Goal: Transaction & Acquisition: Purchase product/service

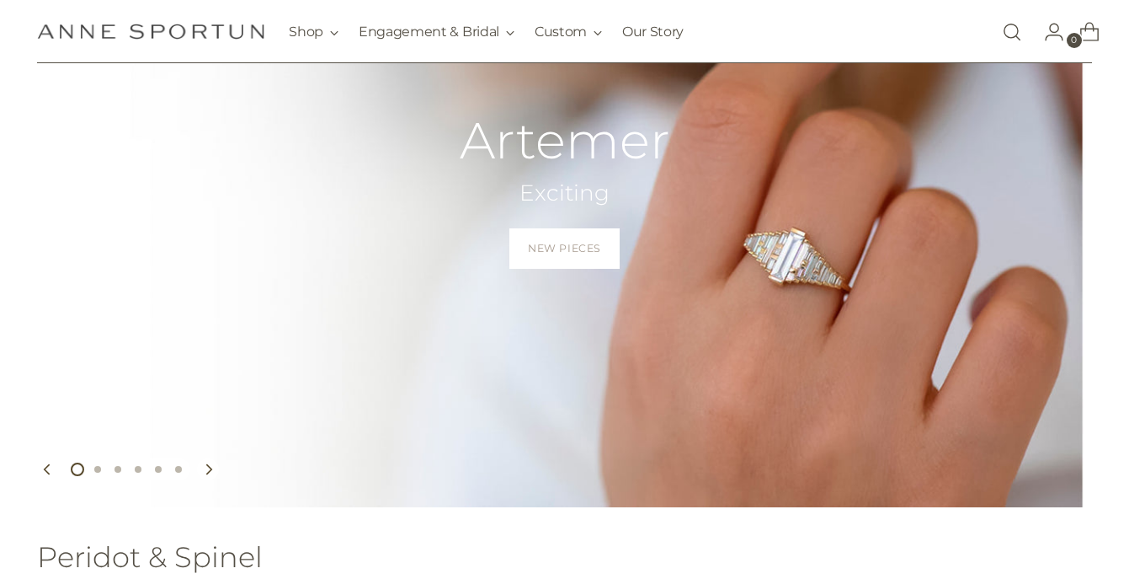
scroll to position [214, 0]
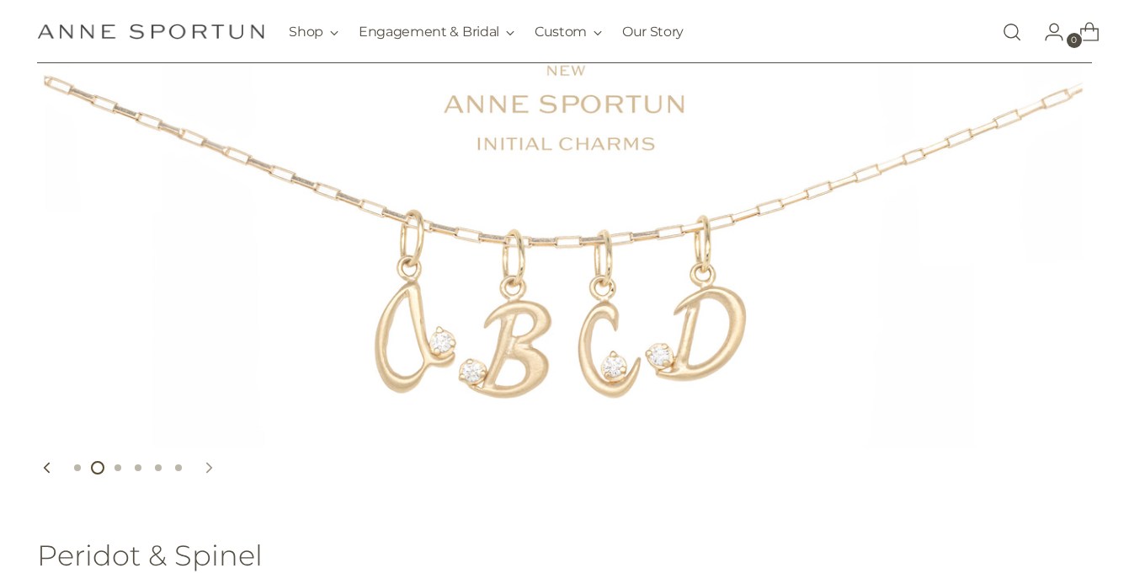
click at [210, 466] on icon "Move to next carousel slide" at bounding box center [208, 467] width 5 height 10
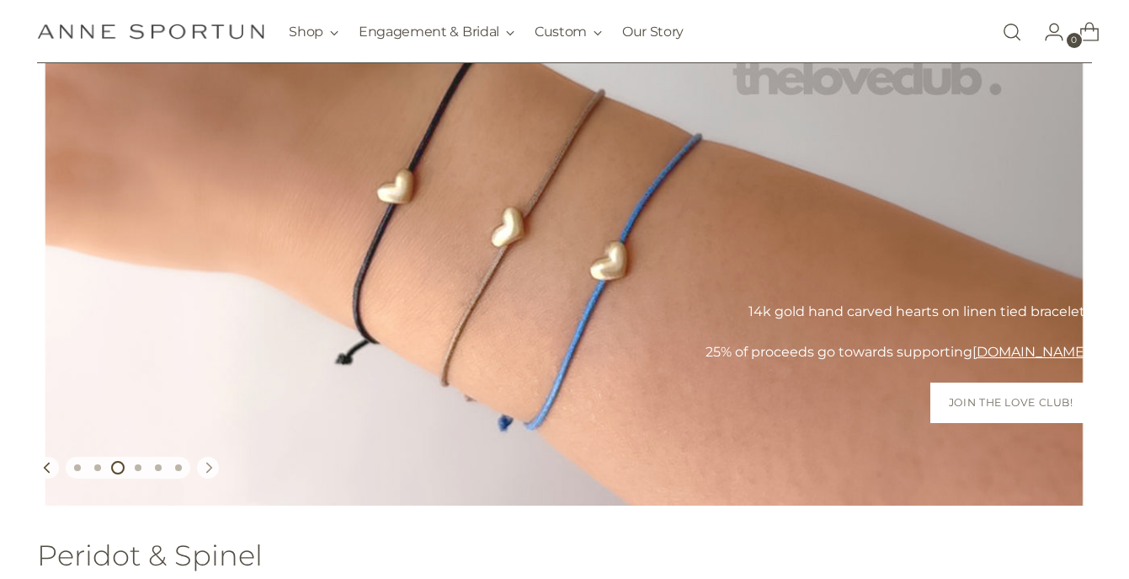
click at [210, 466] on icon "Move to next carousel slide" at bounding box center [208, 467] width 5 height 10
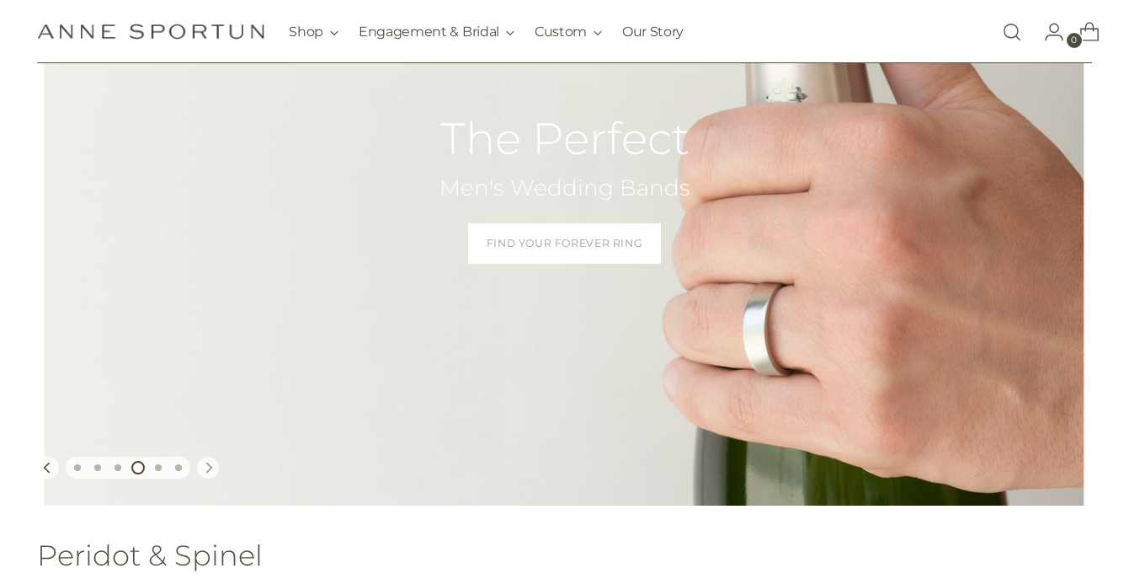
click at [210, 466] on icon "Move to next carousel slide" at bounding box center [208, 467] width 5 height 10
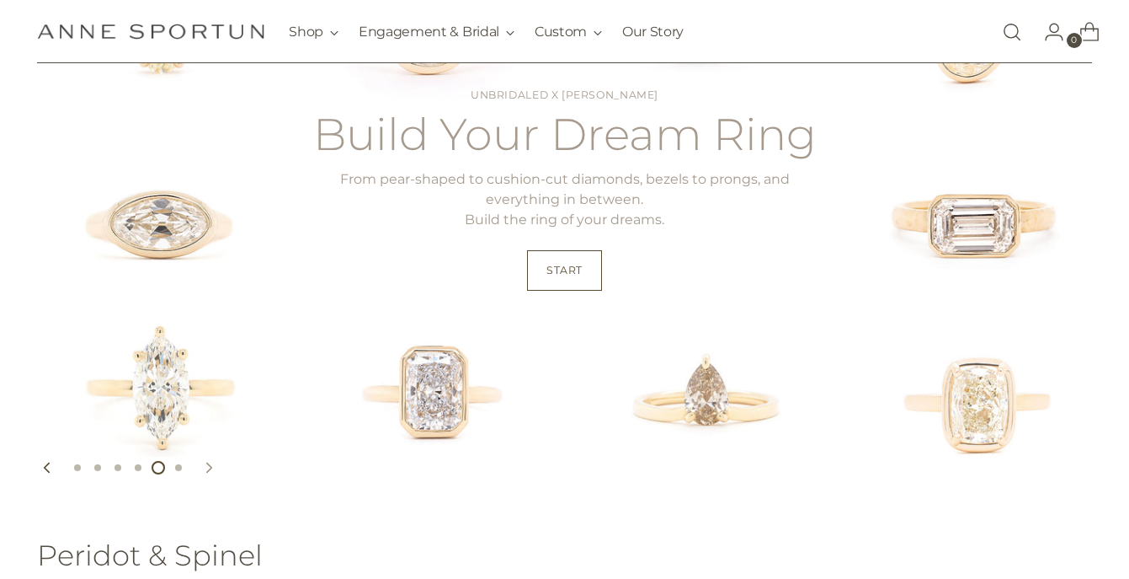
click at [210, 466] on icon "Move to next carousel slide" at bounding box center [208, 467] width 5 height 10
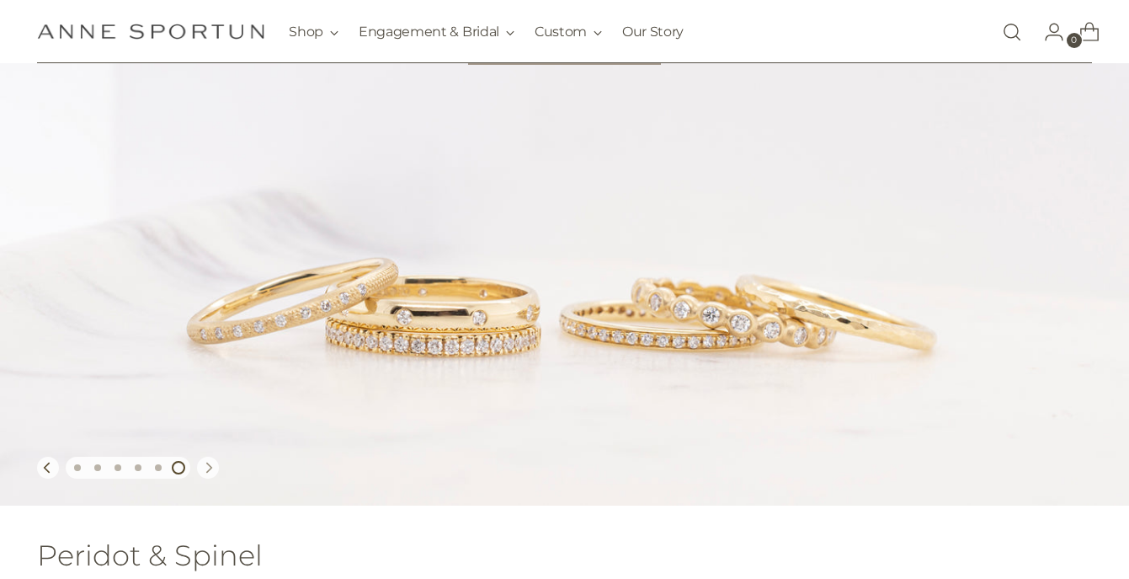
click at [210, 466] on icon "Move to next carousel slide" at bounding box center [208, 467] width 5 height 10
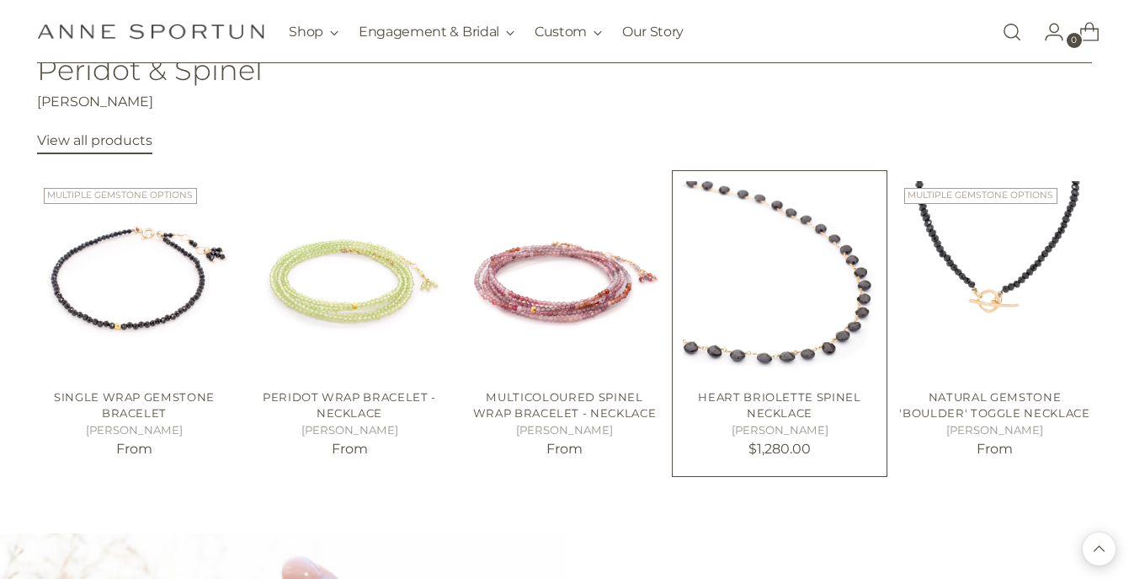
scroll to position [708, 0]
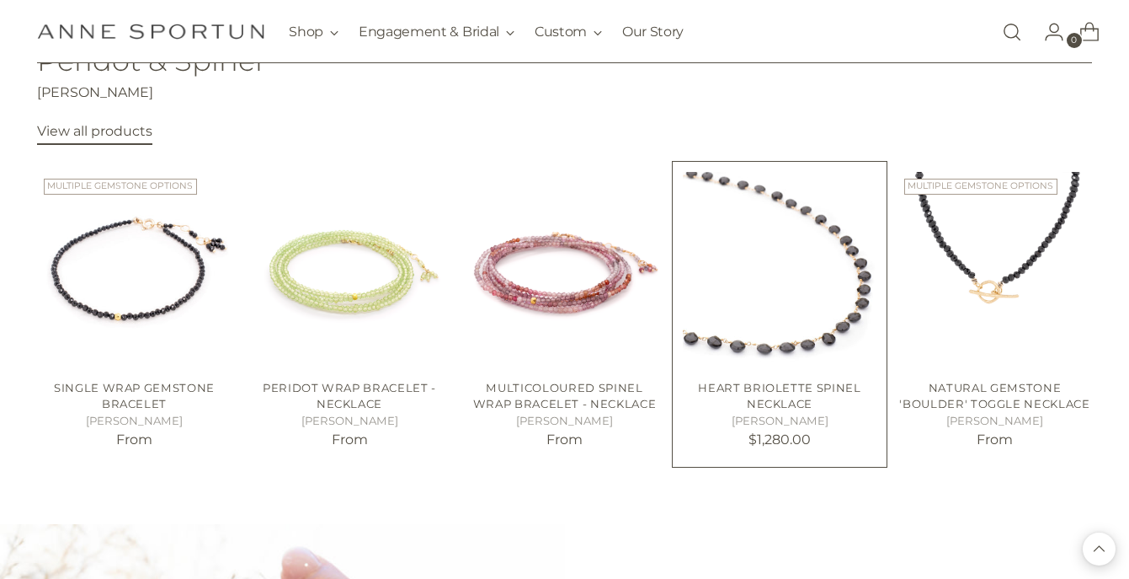
click at [0, 0] on img "Heart Briolette Spinel Necklace" at bounding box center [0, 0] width 0 height 0
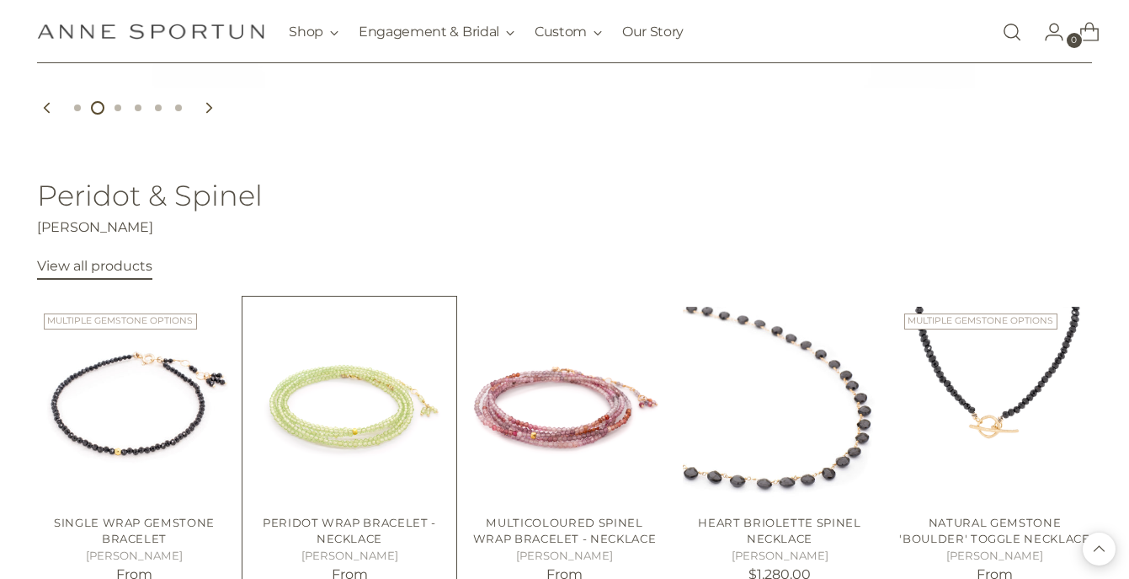
scroll to position [541, 0]
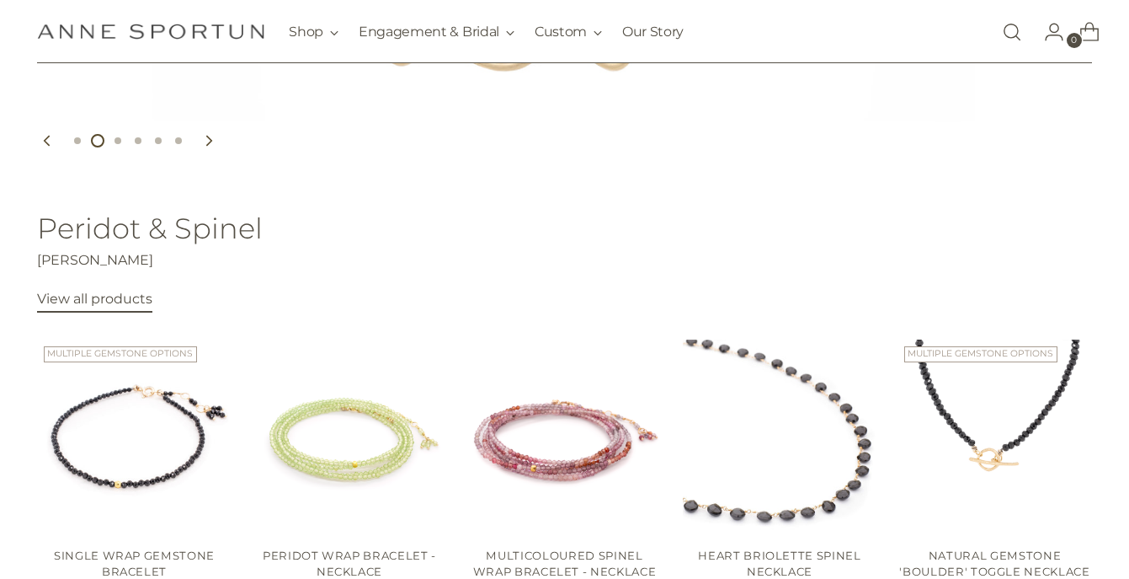
click at [92, 307] on link "View all products" at bounding box center [94, 302] width 115 height 22
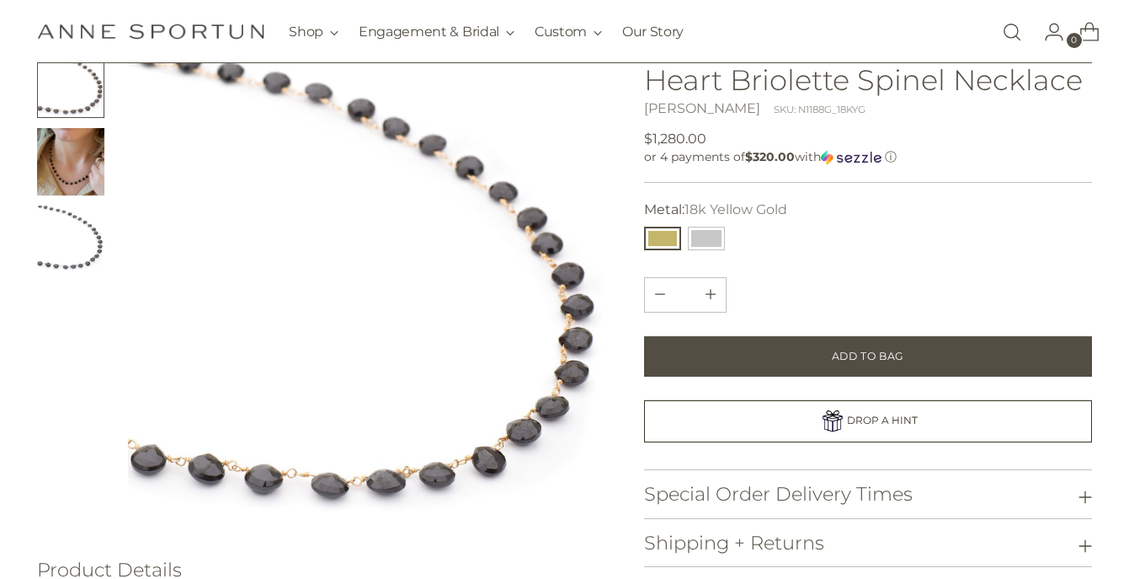
scroll to position [120, 0]
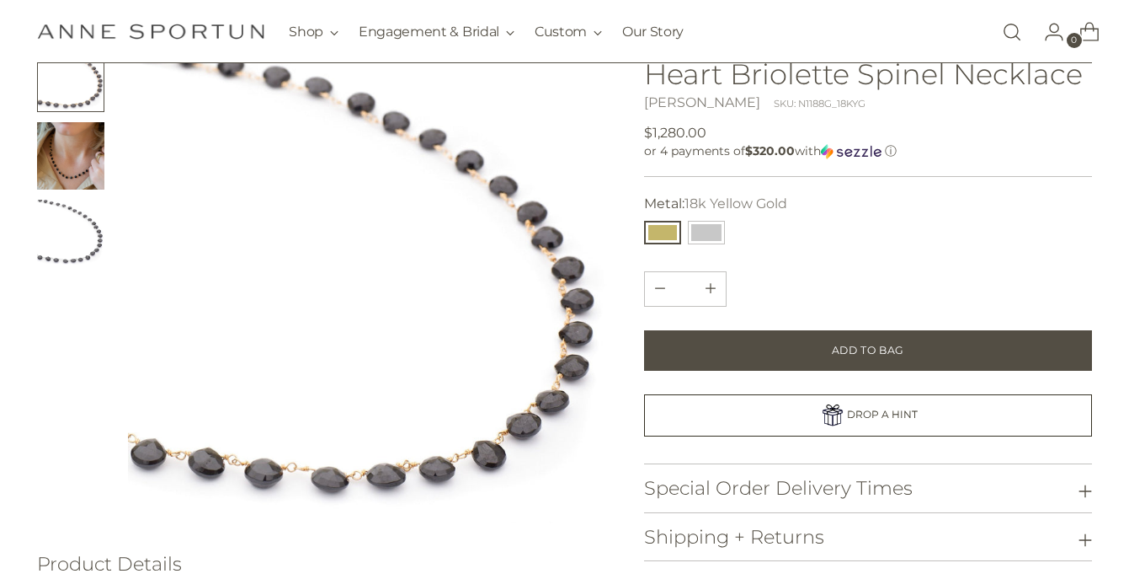
click at [75, 151] on img "Change image to image 2" at bounding box center [70, 155] width 67 height 67
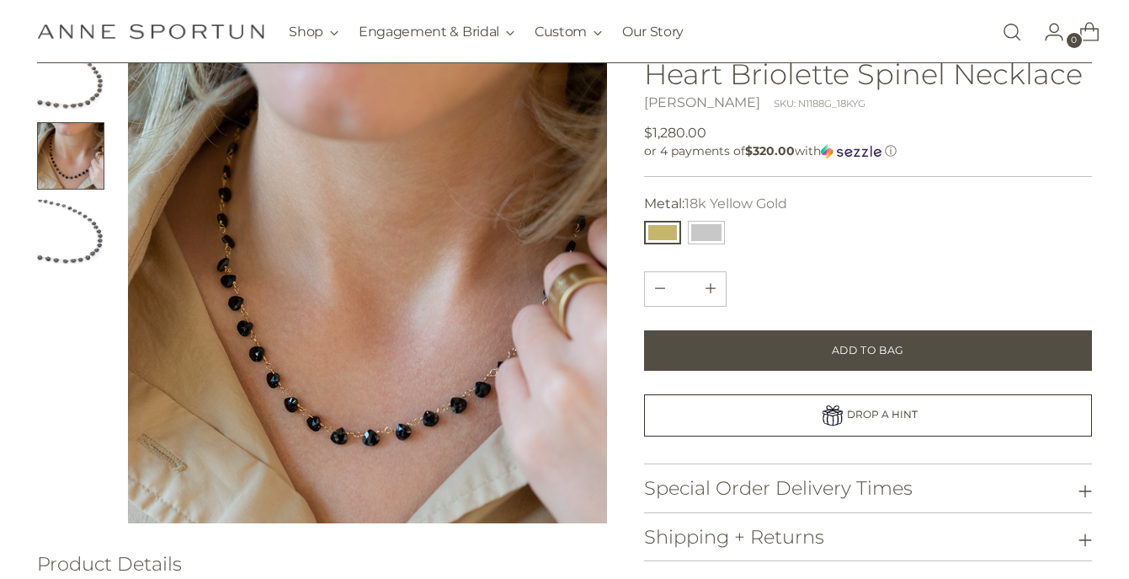
click at [72, 215] on img "Change image to image 3" at bounding box center [70, 233] width 67 height 67
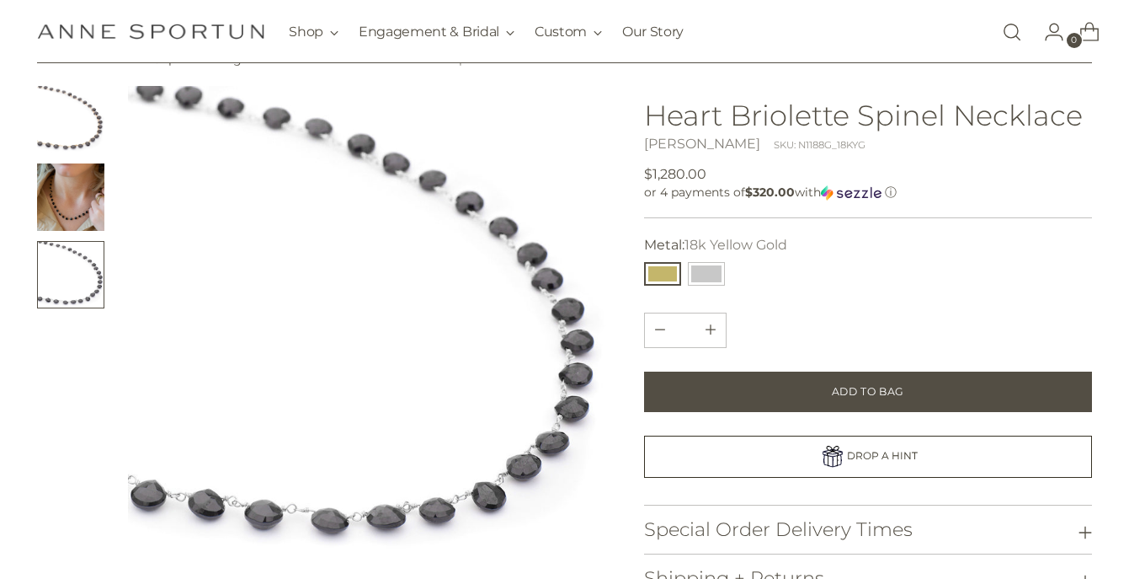
scroll to position [0, 0]
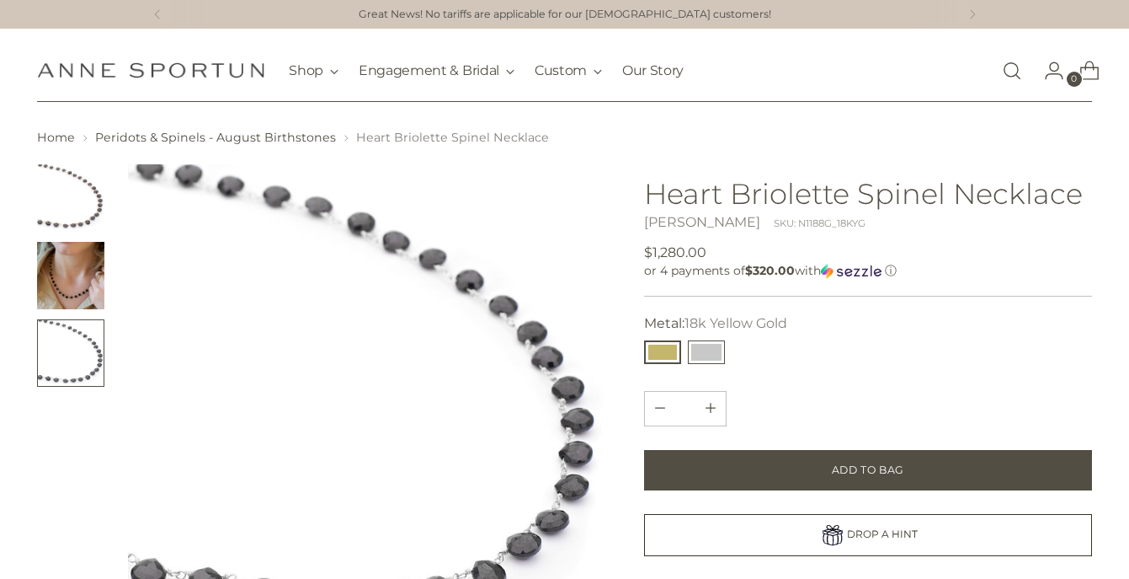
click at [712, 349] on button "14k White Gold" at bounding box center [706, 352] width 37 height 24
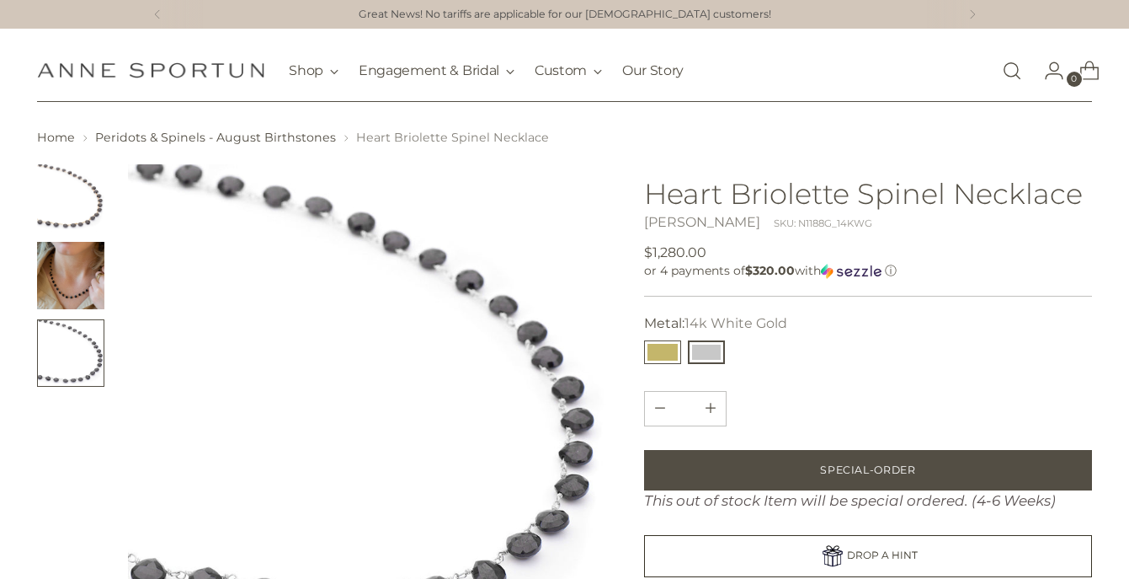
click at [669, 350] on button "18k Yellow Gold" at bounding box center [662, 352] width 37 height 24
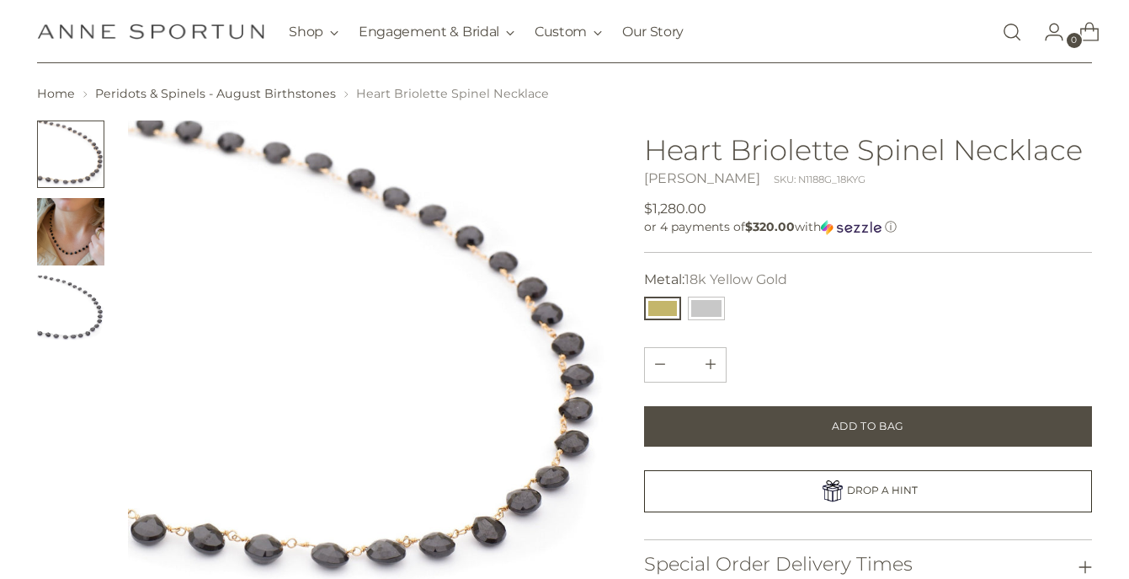
scroll to position [36, 0]
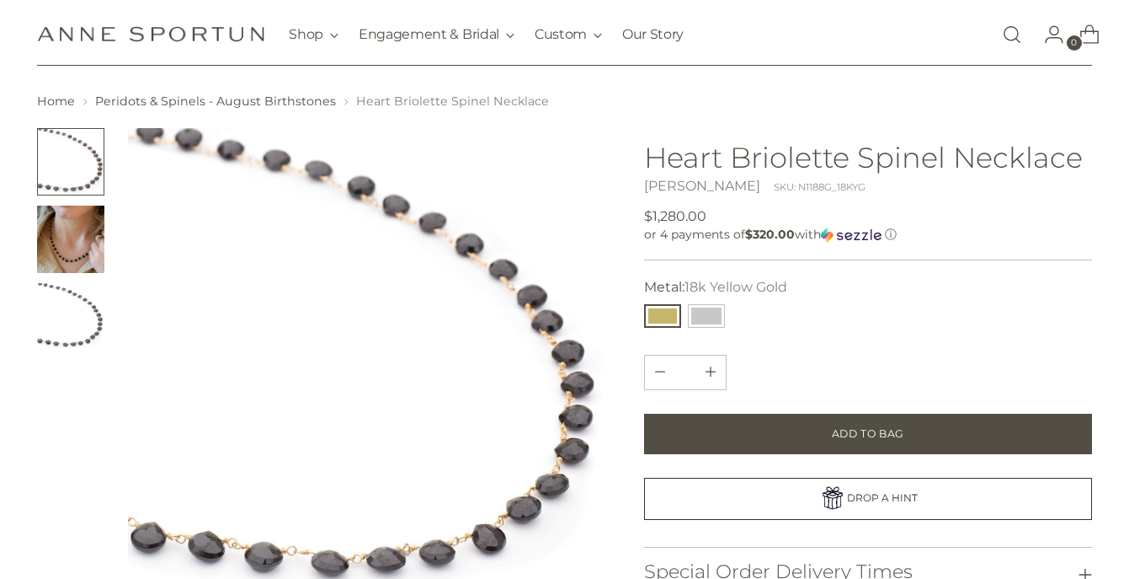
click at [99, 339] on img "Change image to image 3" at bounding box center [70, 316] width 67 height 67
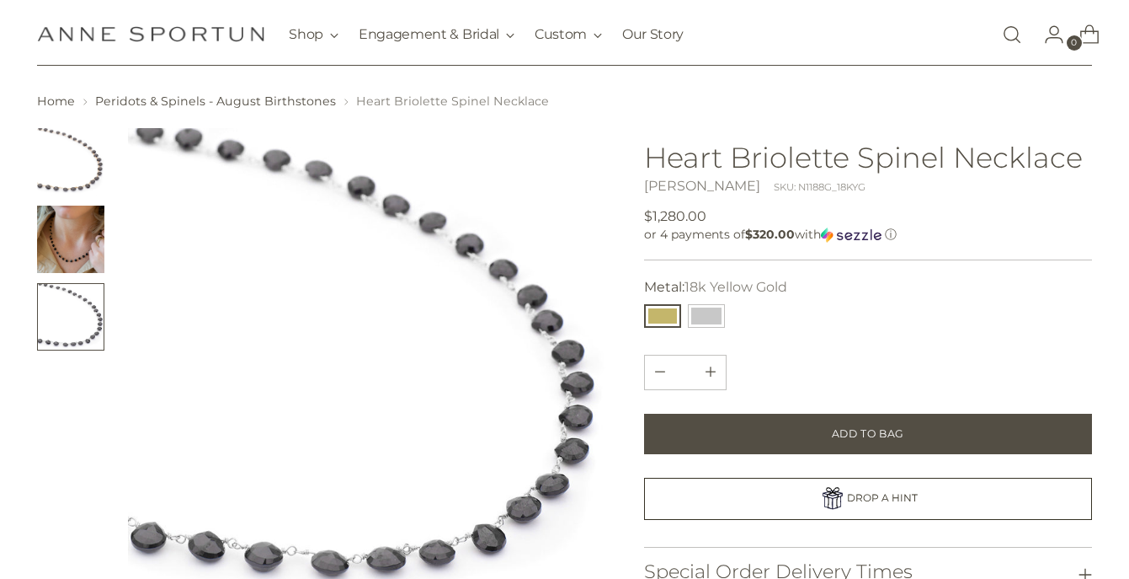
click at [76, 252] on img "Change image to image 2" at bounding box center [70, 238] width 67 height 67
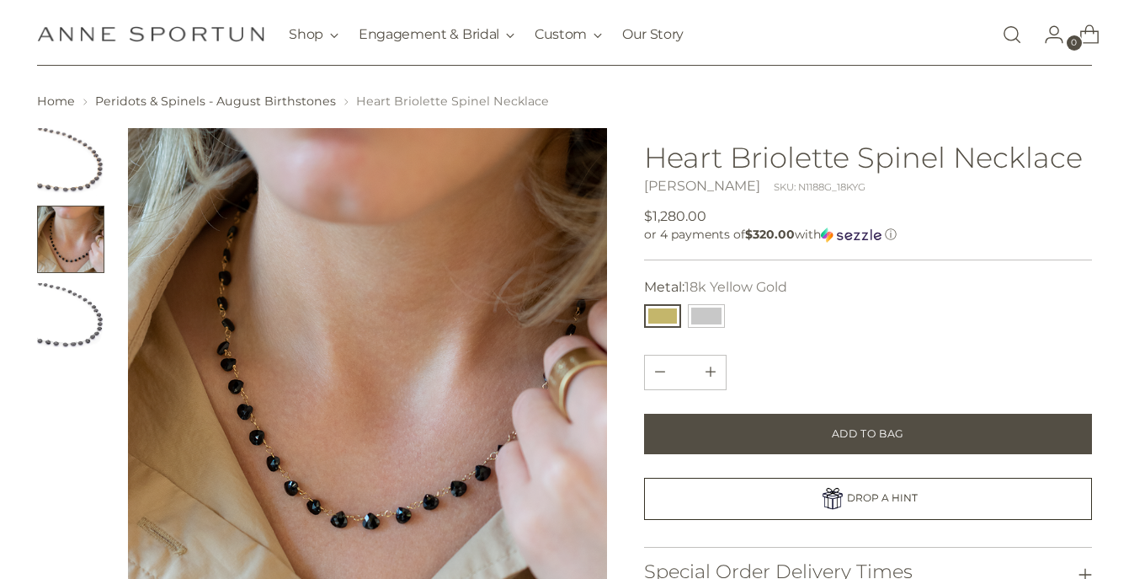
click at [72, 148] on img "Change image to image 1" at bounding box center [70, 161] width 67 height 67
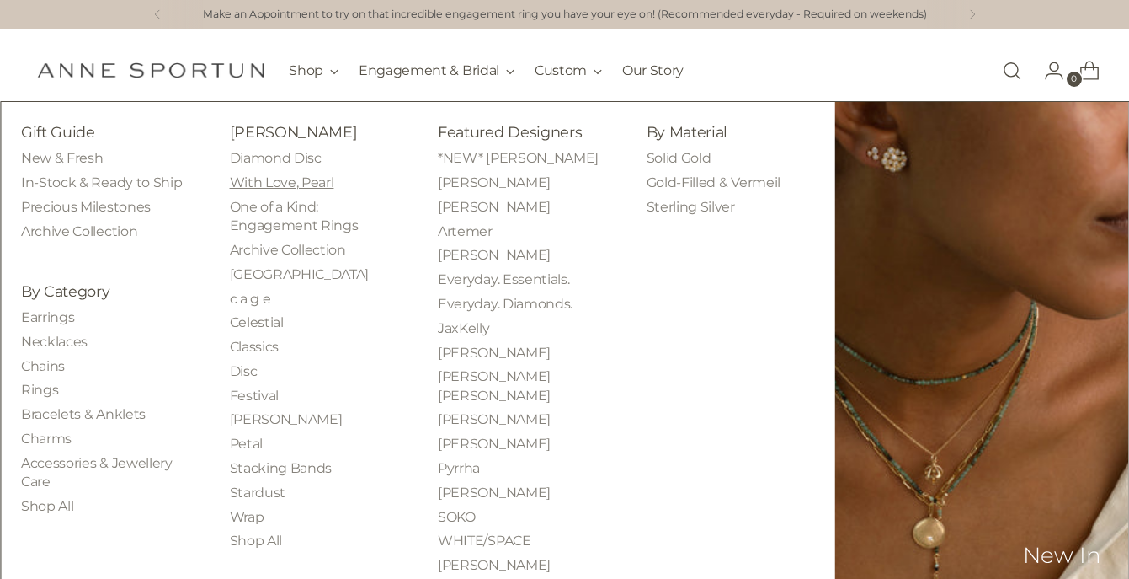
click at [316, 184] on link "With Love, Pearl" at bounding box center [282, 182] width 104 height 16
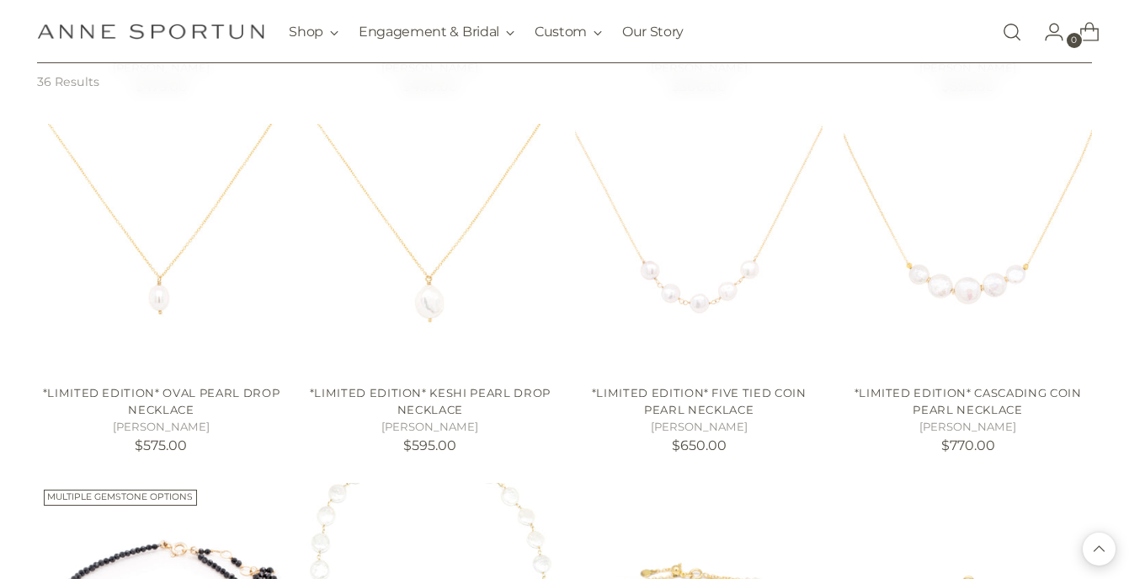
scroll to position [1402, 0]
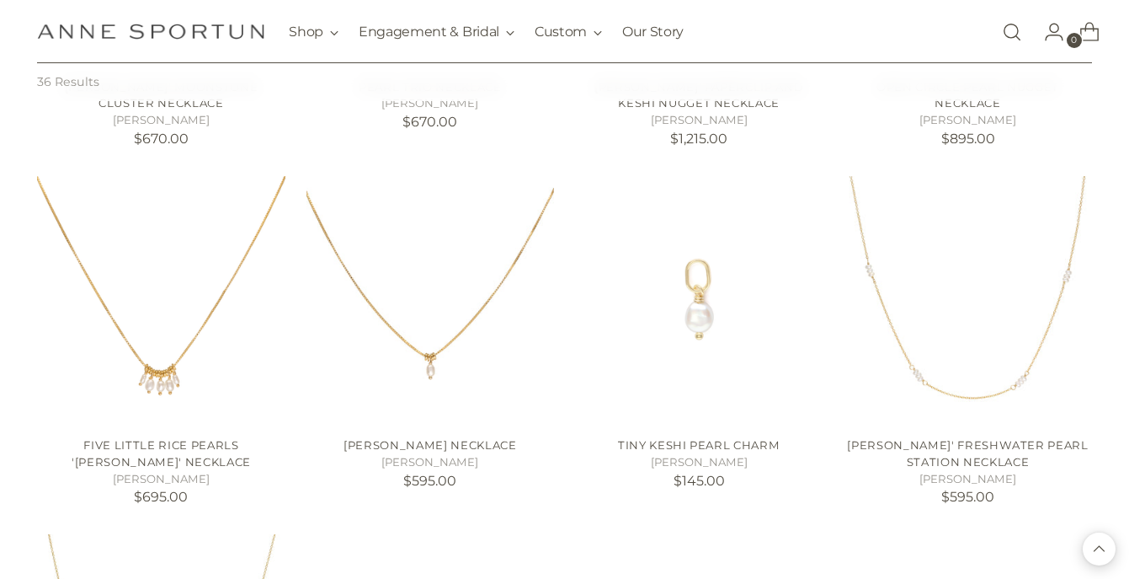
scroll to position [2421, 0]
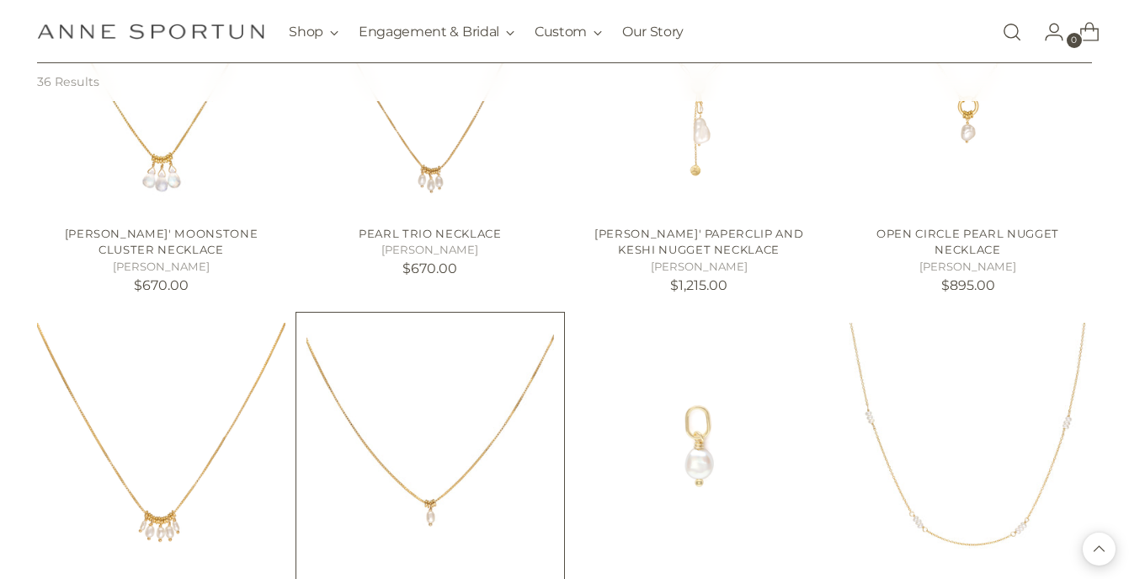
scroll to position [2153, 0]
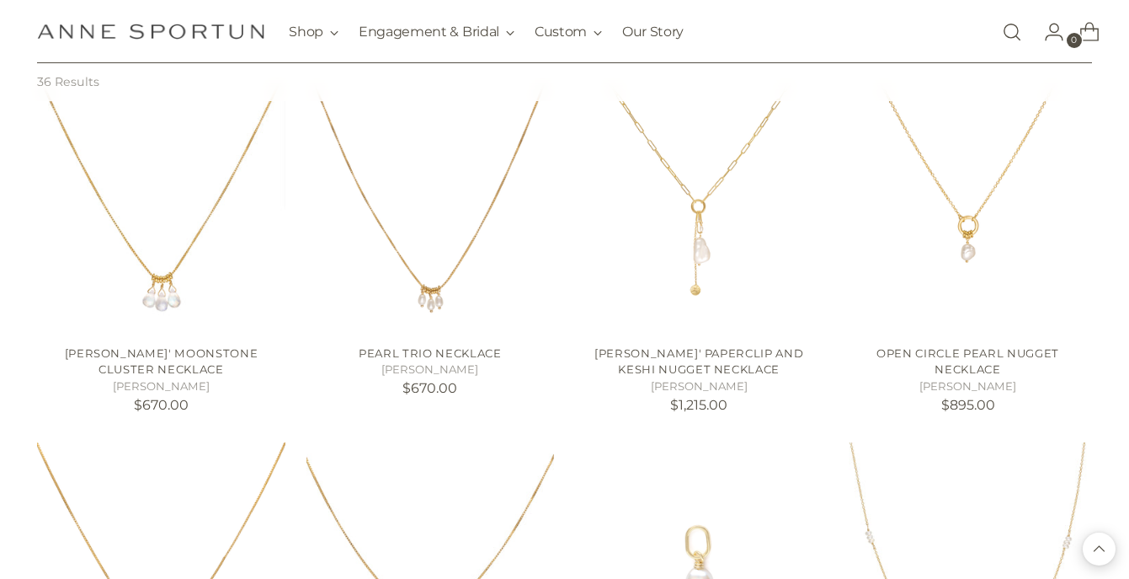
click at [1011, 25] on link "Open search modal" at bounding box center [1012, 32] width 34 height 34
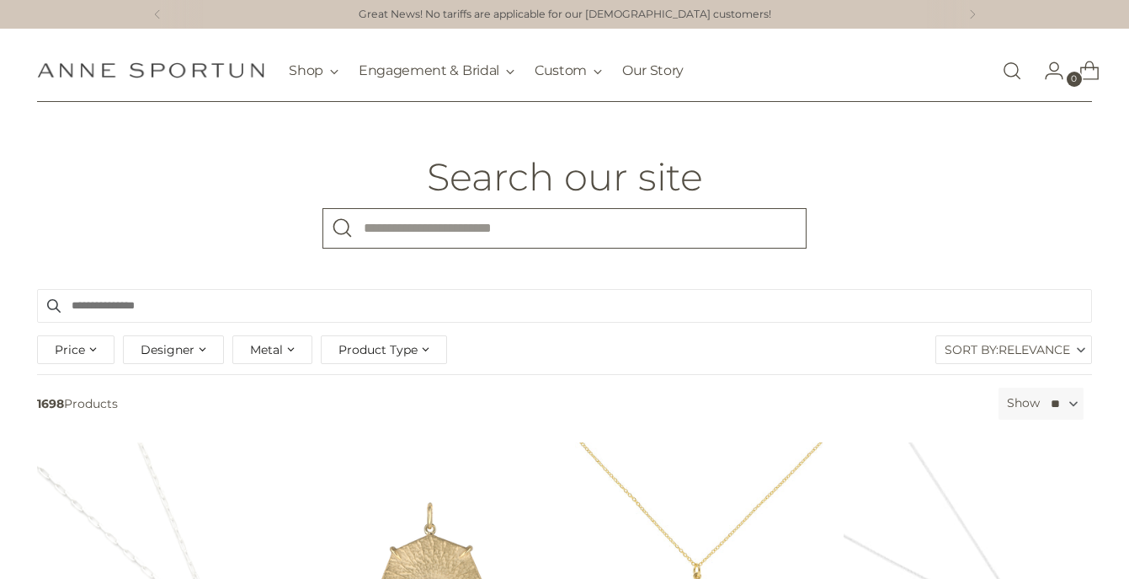
click at [591, 237] on input "What are you looking for?" at bounding box center [565, 228] width 484 height 40
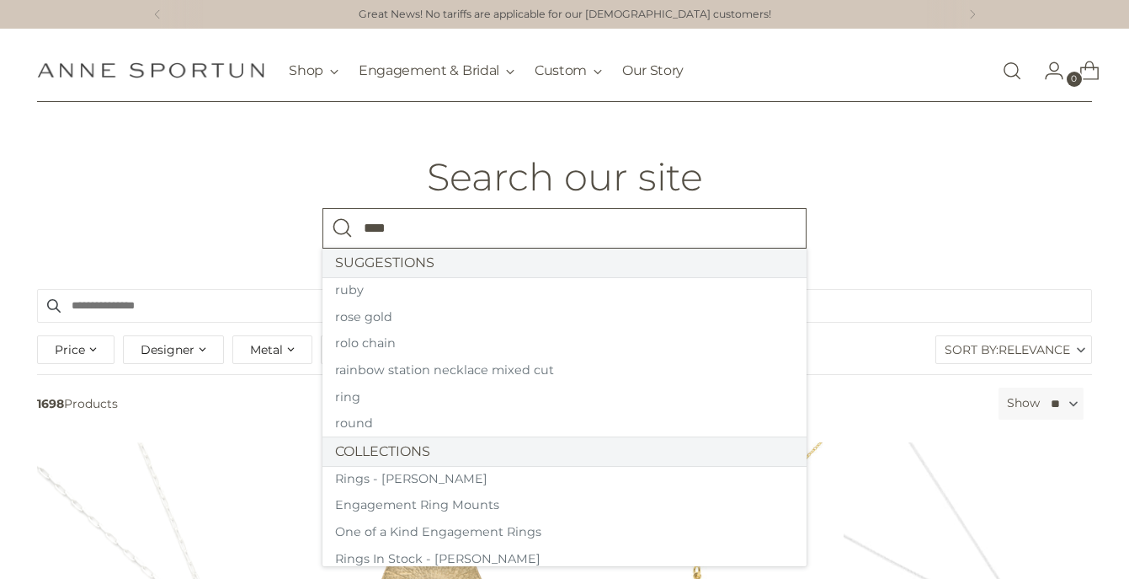
type input "****"
click at [323, 208] on button "Search" at bounding box center [343, 228] width 40 height 40
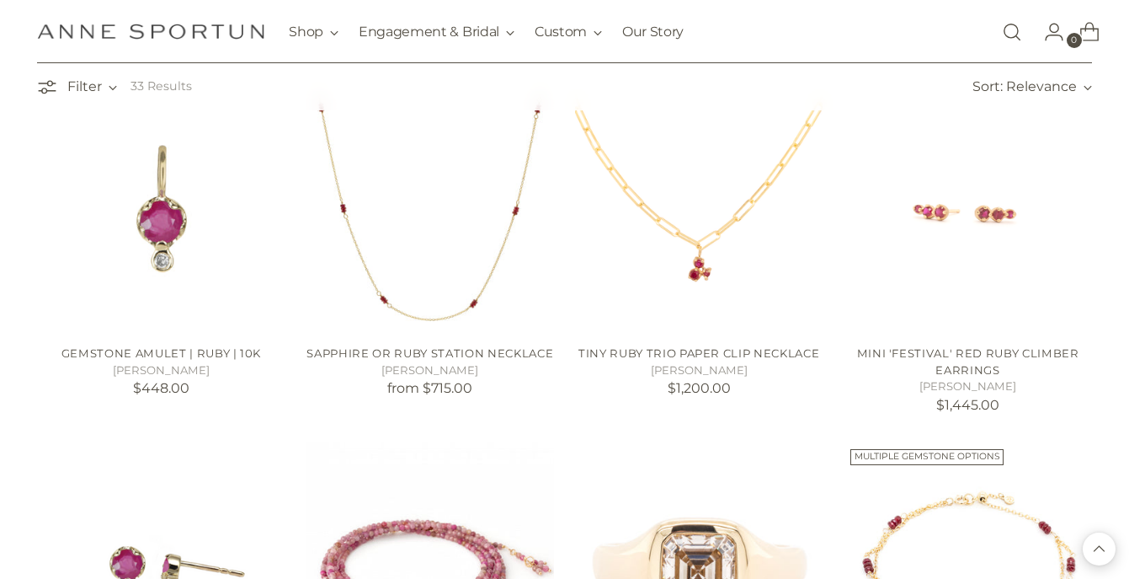
scroll to position [750, 0]
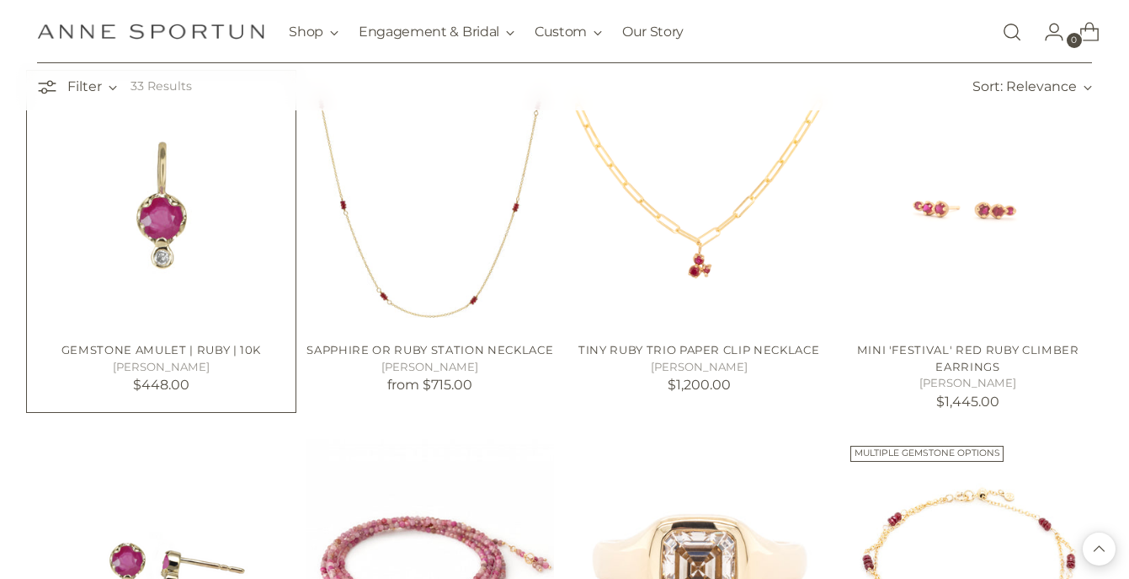
click at [0, 0] on img "Gemstone Amulet | Ruby | 10k" at bounding box center [0, 0] width 0 height 0
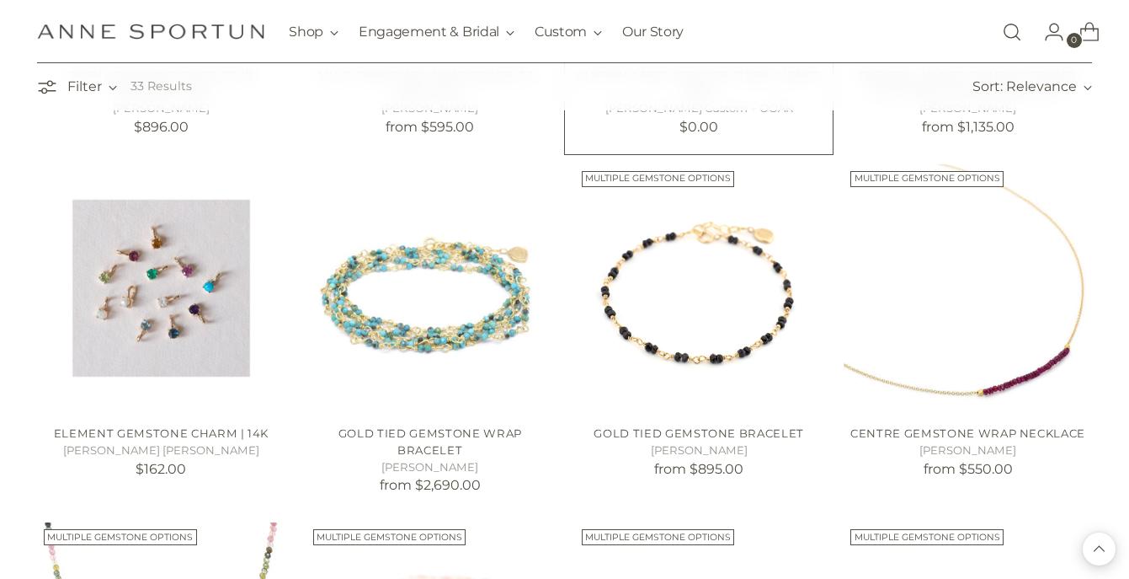
scroll to position [1434, 0]
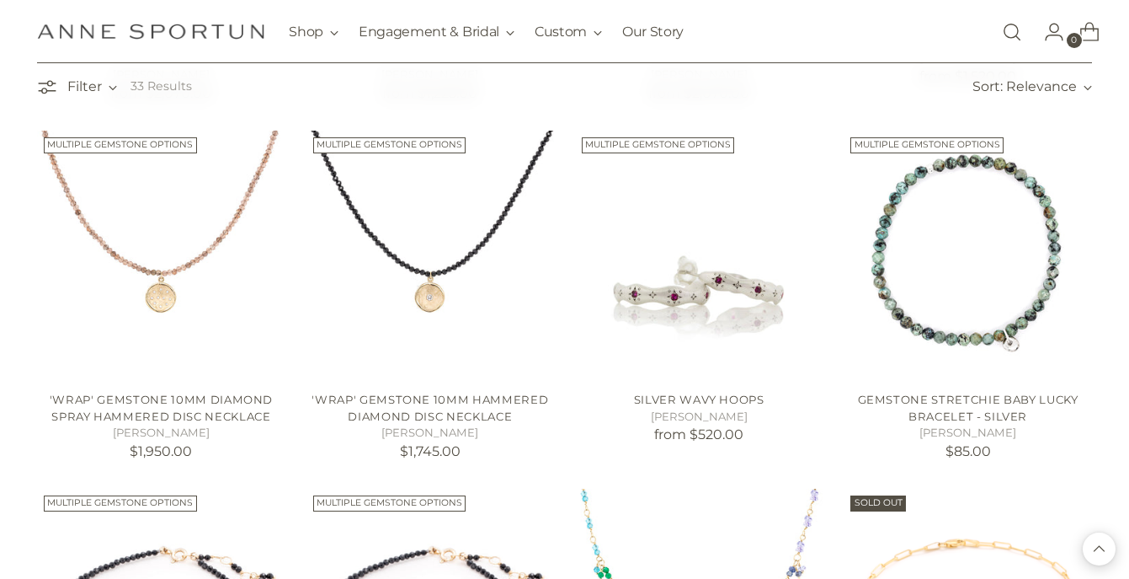
scroll to position [2495, 0]
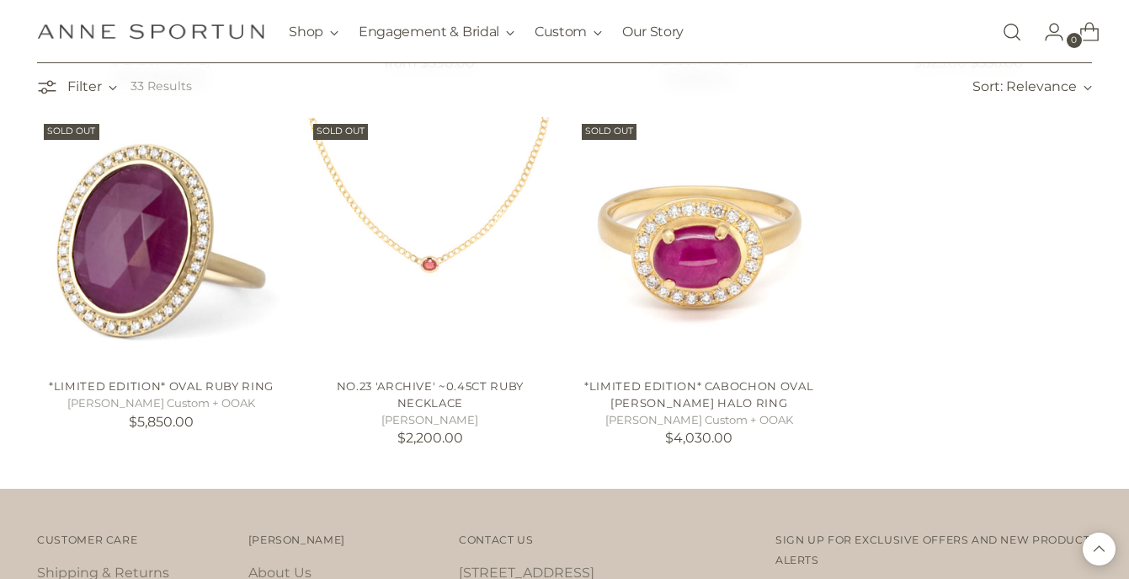
scroll to position [3226, 0]
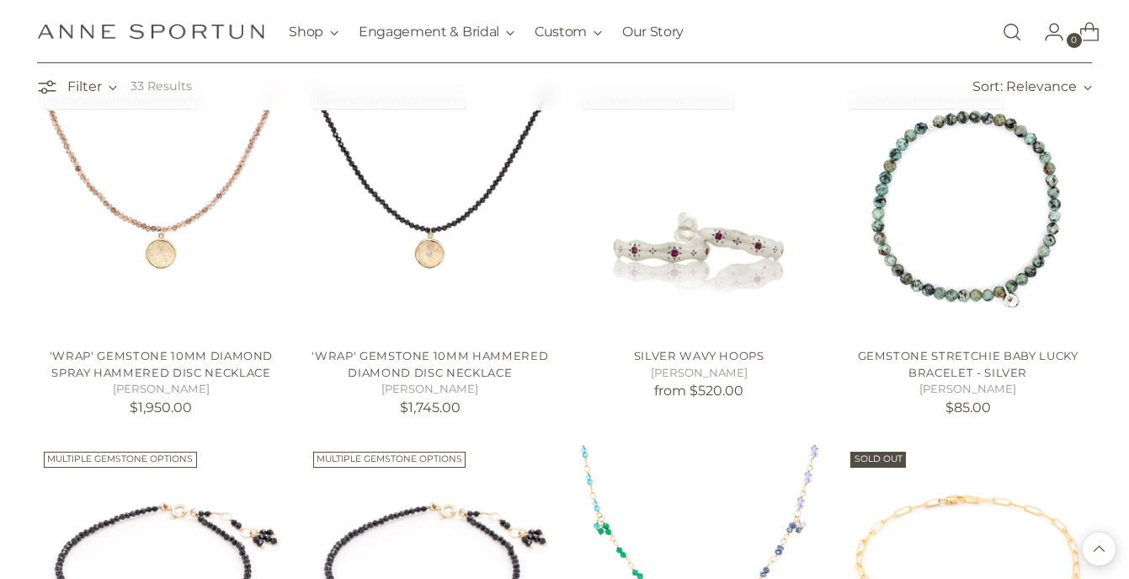
scroll to position [2066, 0]
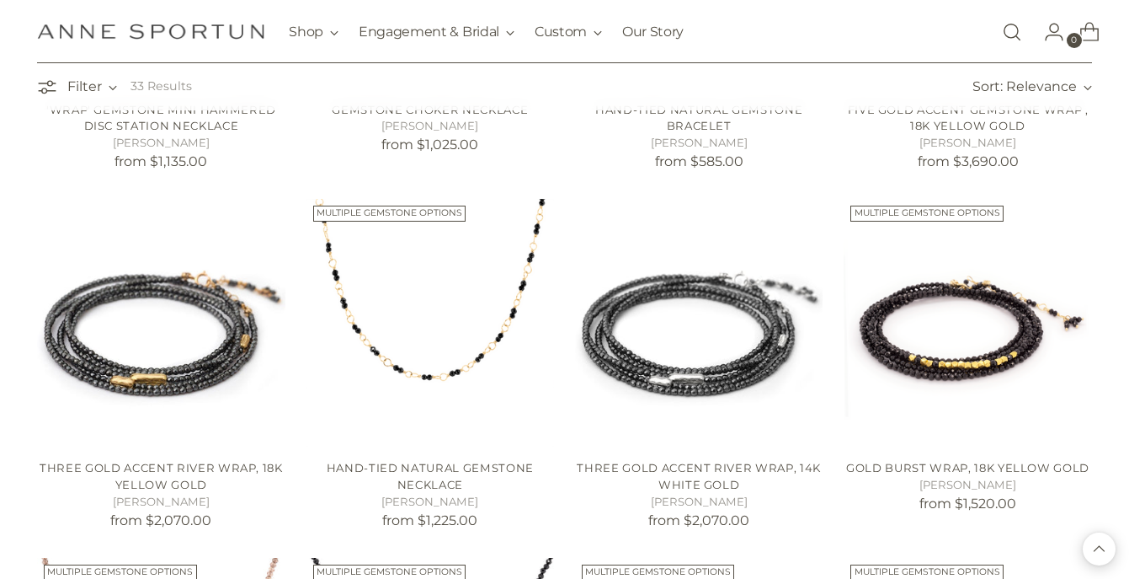
click at [208, 29] on img "Anne Sportun Fine Jewellery" at bounding box center [150, 32] width 227 height 16
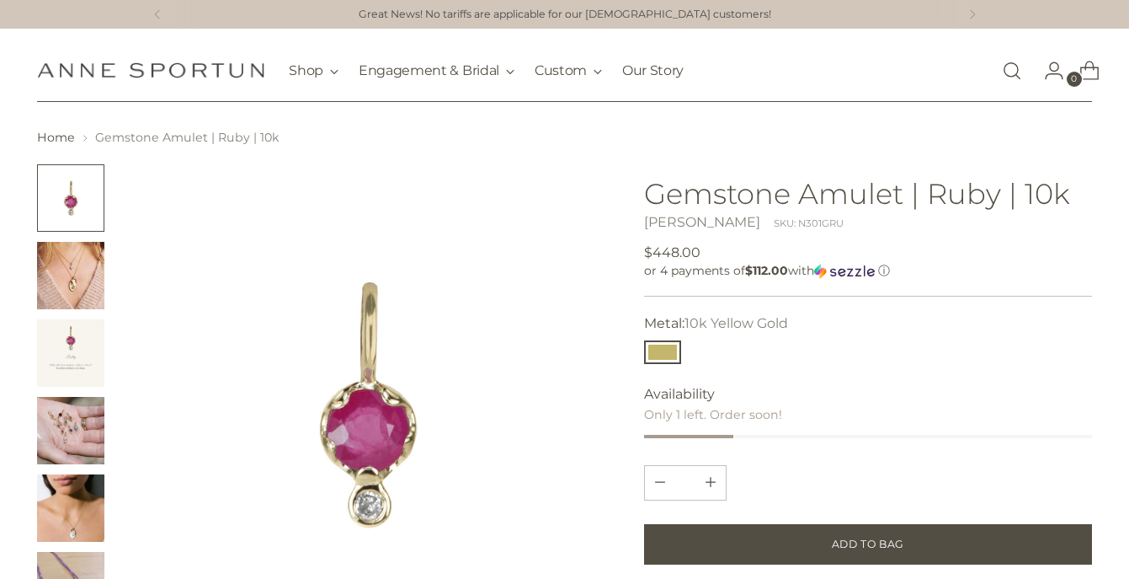
click at [67, 275] on img "Change image to image 2" at bounding box center [70, 275] width 67 height 67
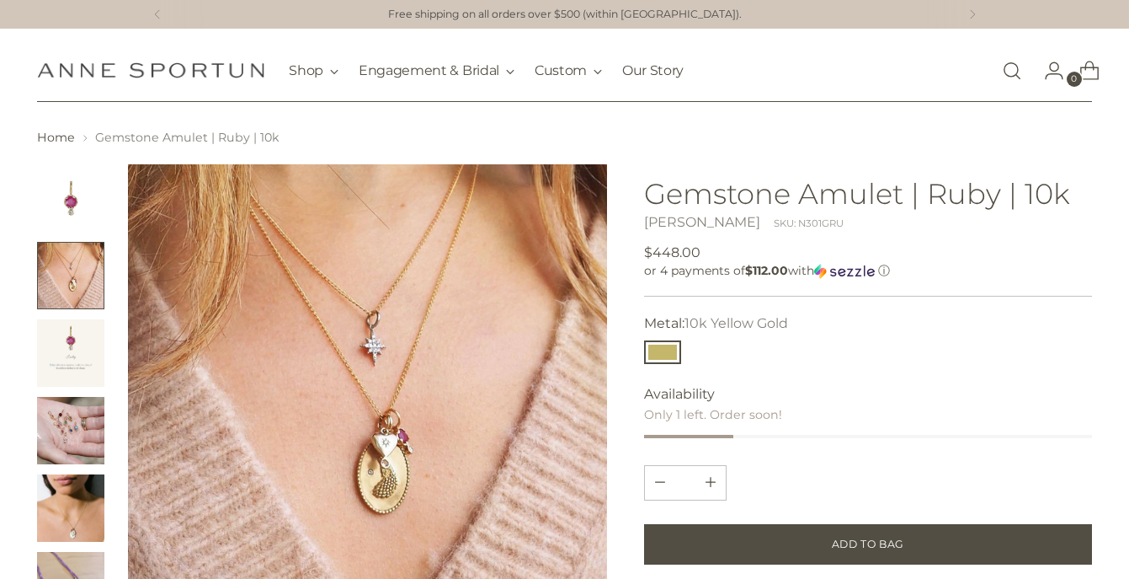
click at [83, 341] on img "Change image to image 3" at bounding box center [70, 352] width 67 height 67
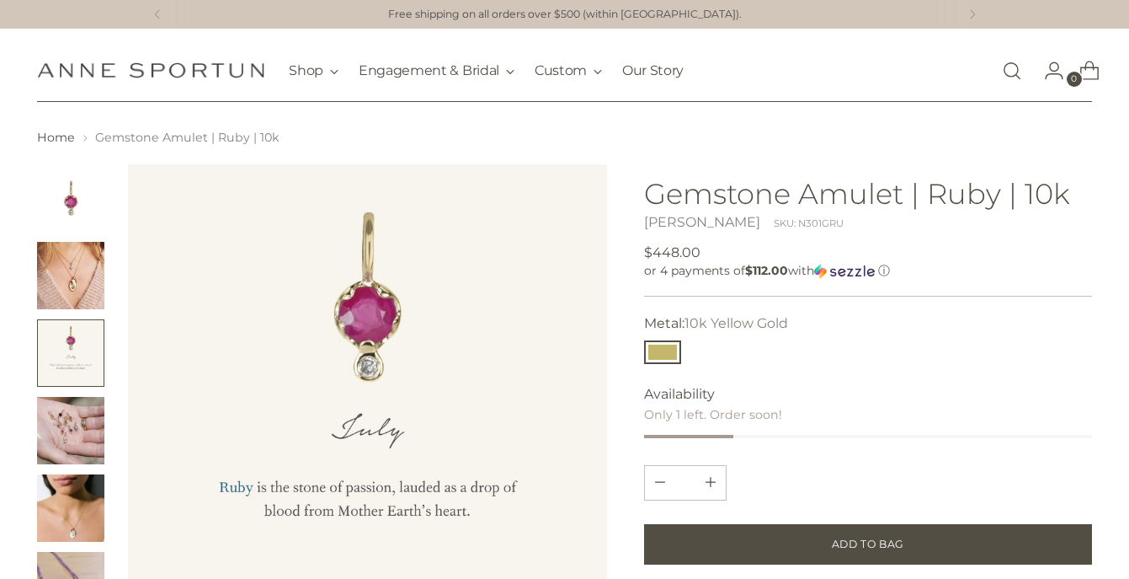
click at [81, 421] on img "Change image to image 4" at bounding box center [70, 430] width 67 height 67
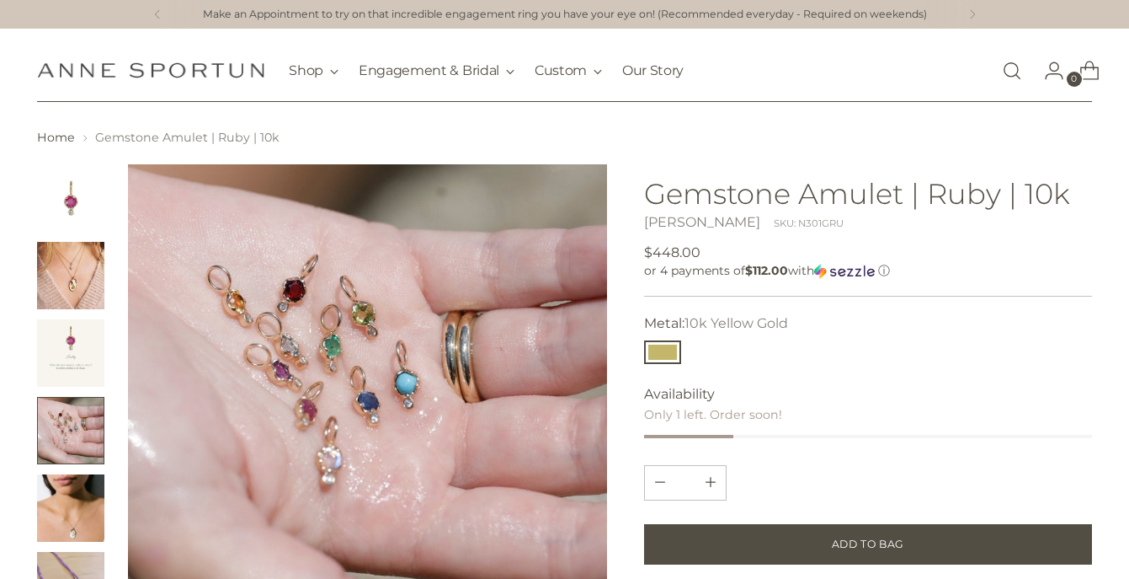
click at [76, 508] on img "Change image to image 5" at bounding box center [70, 507] width 67 height 67
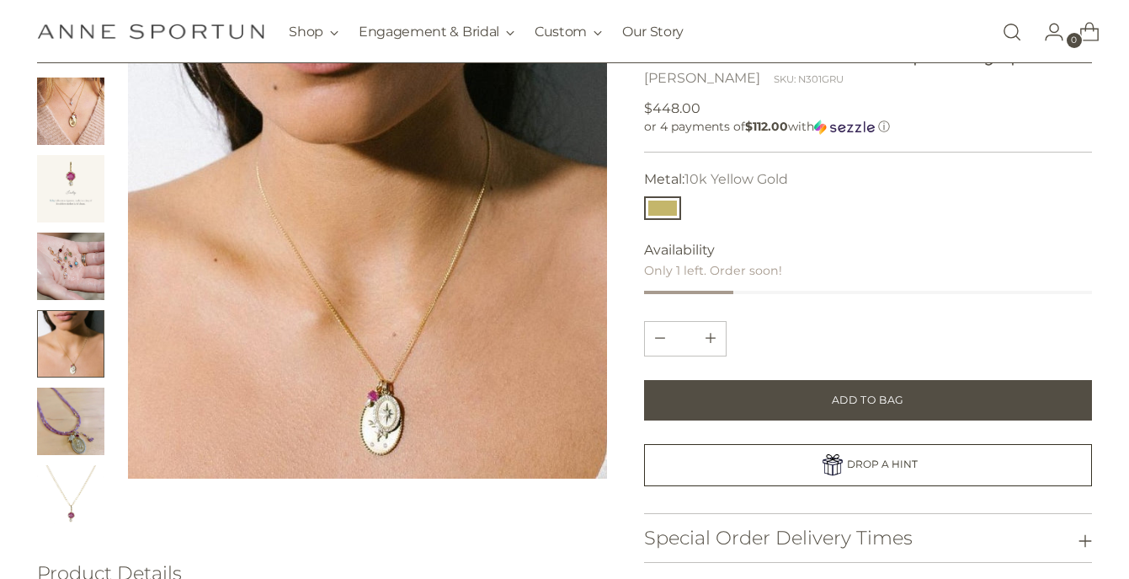
scroll to position [166, 0]
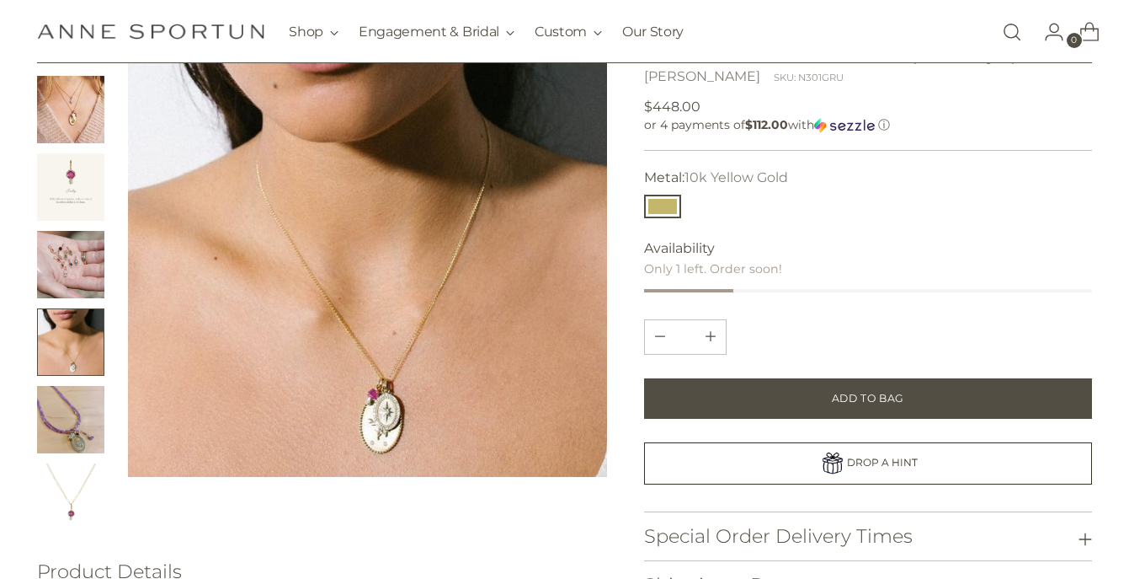
click at [81, 493] on img "Change image to image 7" at bounding box center [70, 496] width 67 height 67
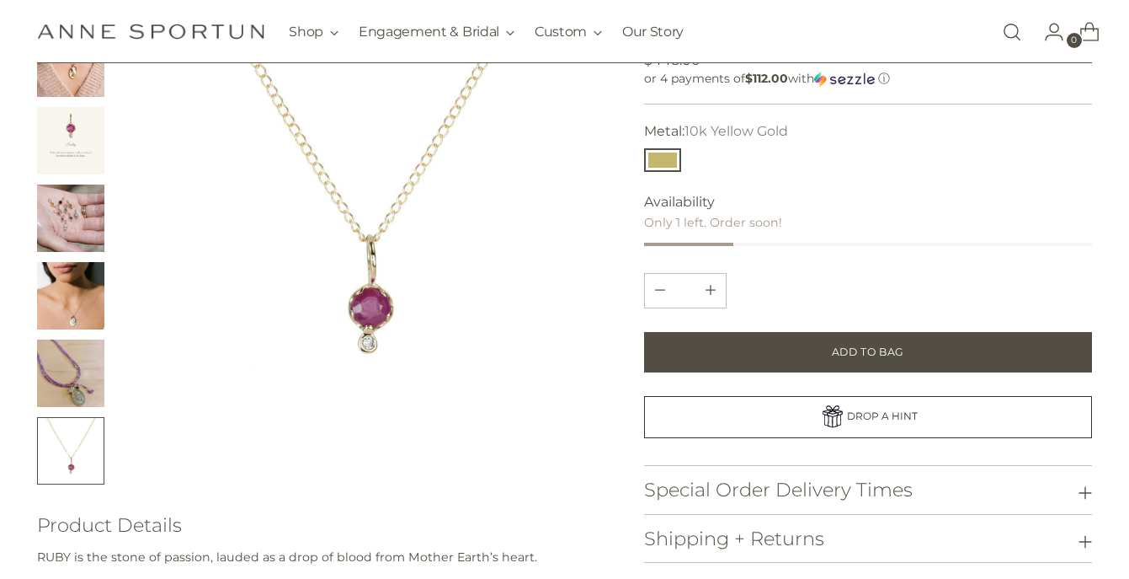
scroll to position [177, 0]
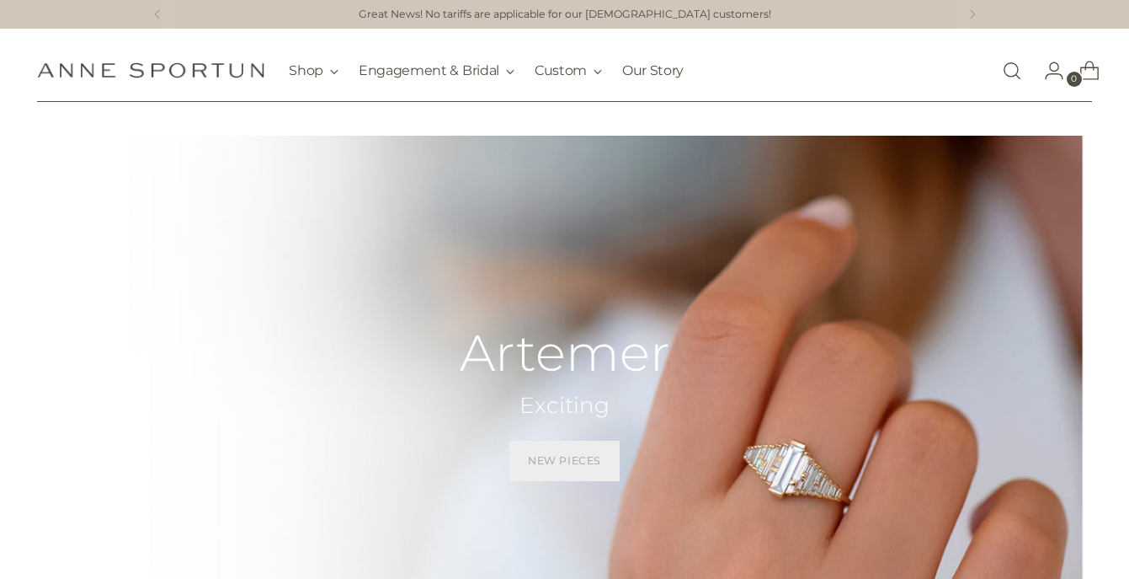
click at [553, 466] on span "New Pieces" at bounding box center [564, 460] width 73 height 15
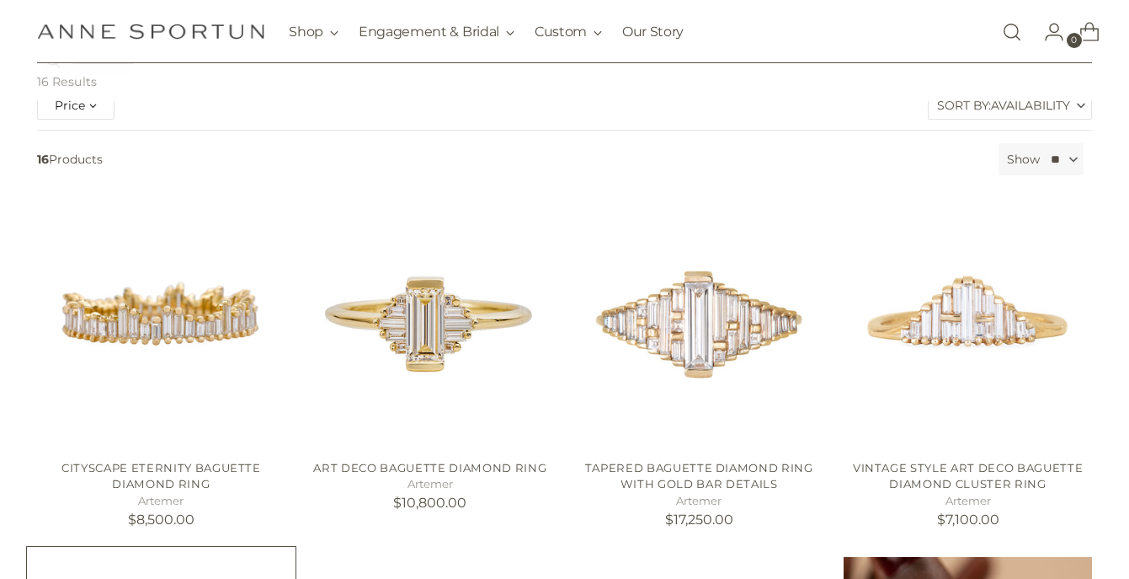
scroll to position [243, 0]
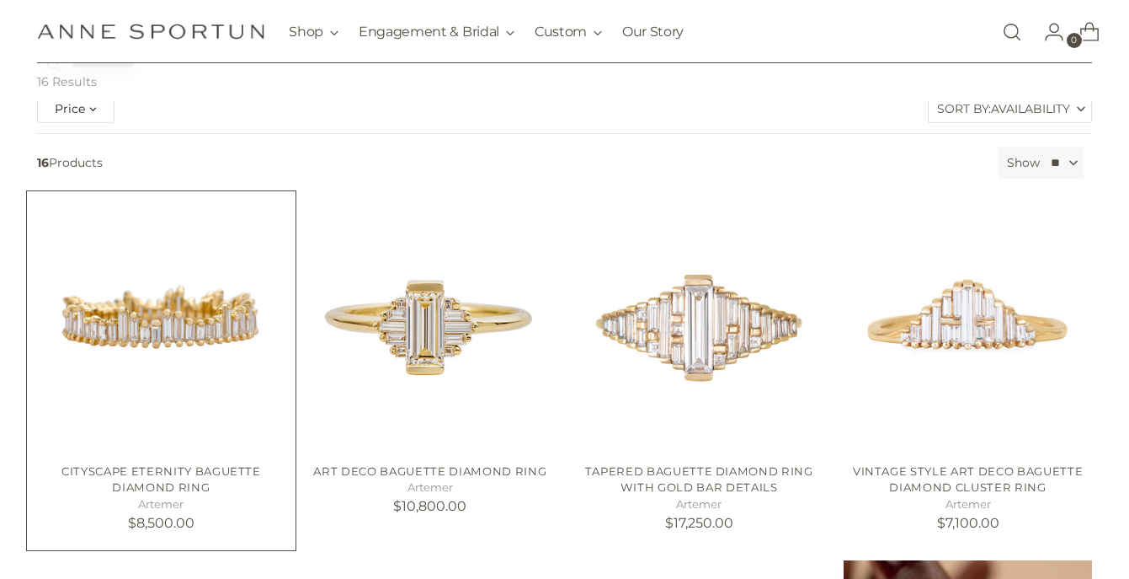
click at [0, 0] on img "Cityscape Eternity Baguette Diamond Ring" at bounding box center [0, 0] width 0 height 0
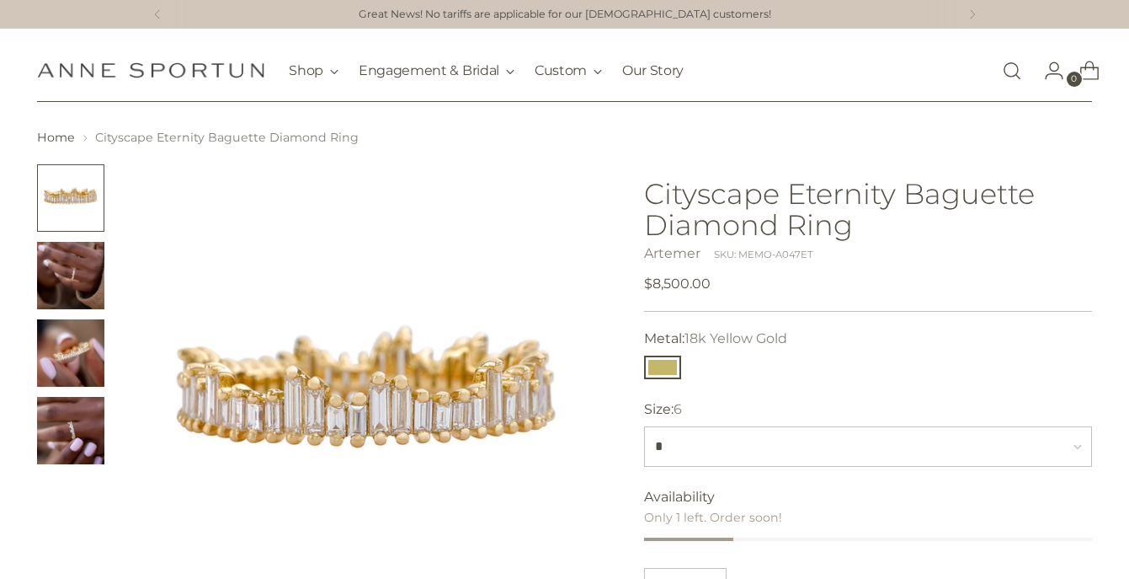
click at [76, 274] on img "Change image to image 2" at bounding box center [70, 275] width 67 height 67
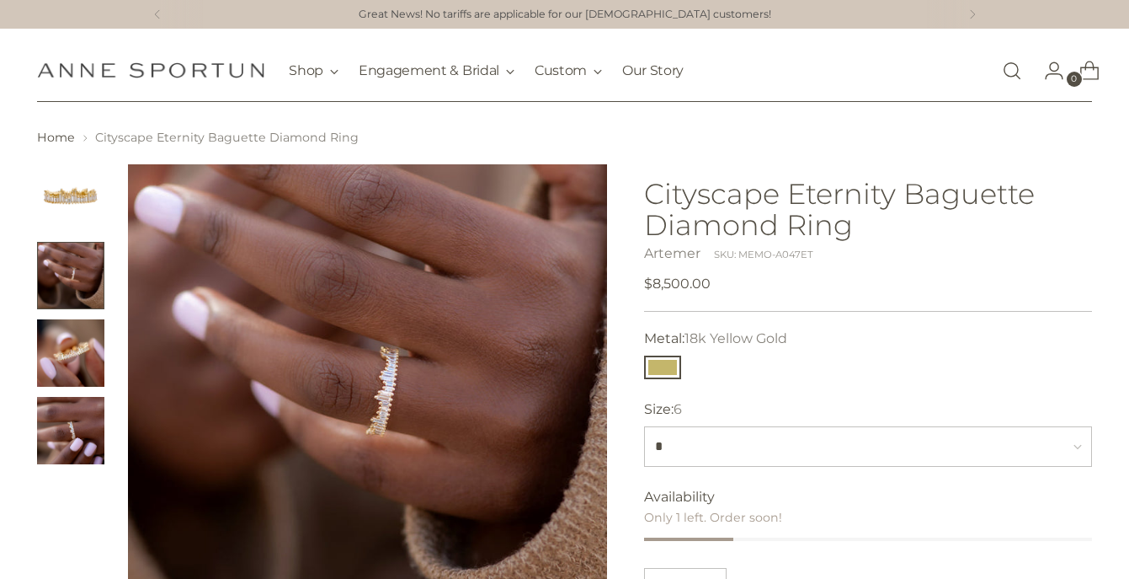
click at [73, 331] on img "Change image to image 3" at bounding box center [70, 352] width 67 height 67
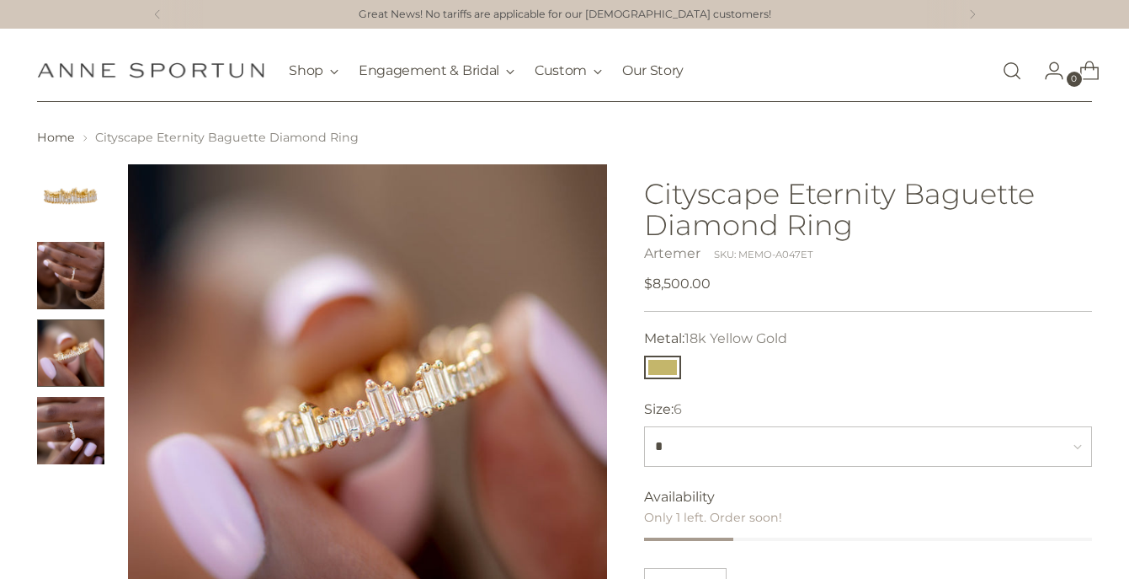
click at [75, 433] on img "Change image to image 4" at bounding box center [70, 430] width 67 height 67
